Goal: Find specific fact: Find specific fact

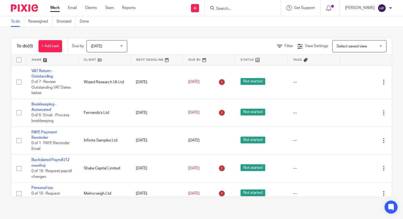
click at [245, 10] on input "Search" at bounding box center [240, 9] width 49 height 5
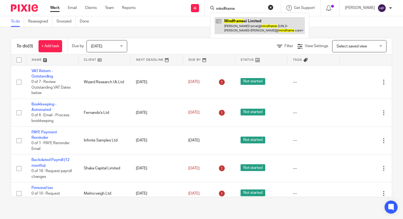
type input "mindframe"
click at [255, 25] on link at bounding box center [260, 25] width 90 height 17
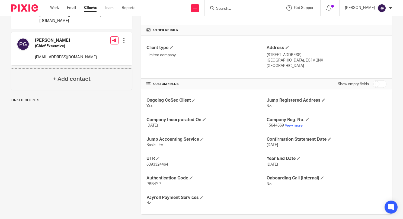
scroll to position [124, 0]
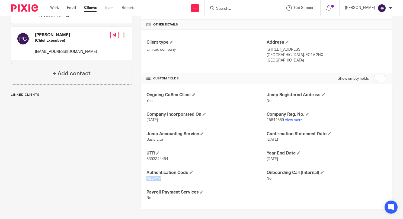
drag, startPoint x: 159, startPoint y: 179, endPoint x: 145, endPoint y: 180, distance: 13.6
click at [146, 180] on p "PBB4YP" at bounding box center [206, 178] width 120 height 5
copy span "PBB4YP"
click at [109, 203] on div "Pinned note Main point of contact: [PERSON_NAME] contact: N/A Start Date: [DATE…" at bounding box center [67, 72] width 130 height 276
drag, startPoint x: 158, startPoint y: 177, endPoint x: 144, endPoint y: 179, distance: 14.3
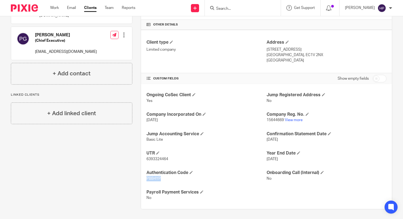
click at [144, 179] on div "Ongoing CoSec Client Yes Jump Registered Address No Company Incorporated On [DA…" at bounding box center [266, 146] width 251 height 125
copy span "PBB4YP"
